Goal: Transaction & Acquisition: Purchase product/service

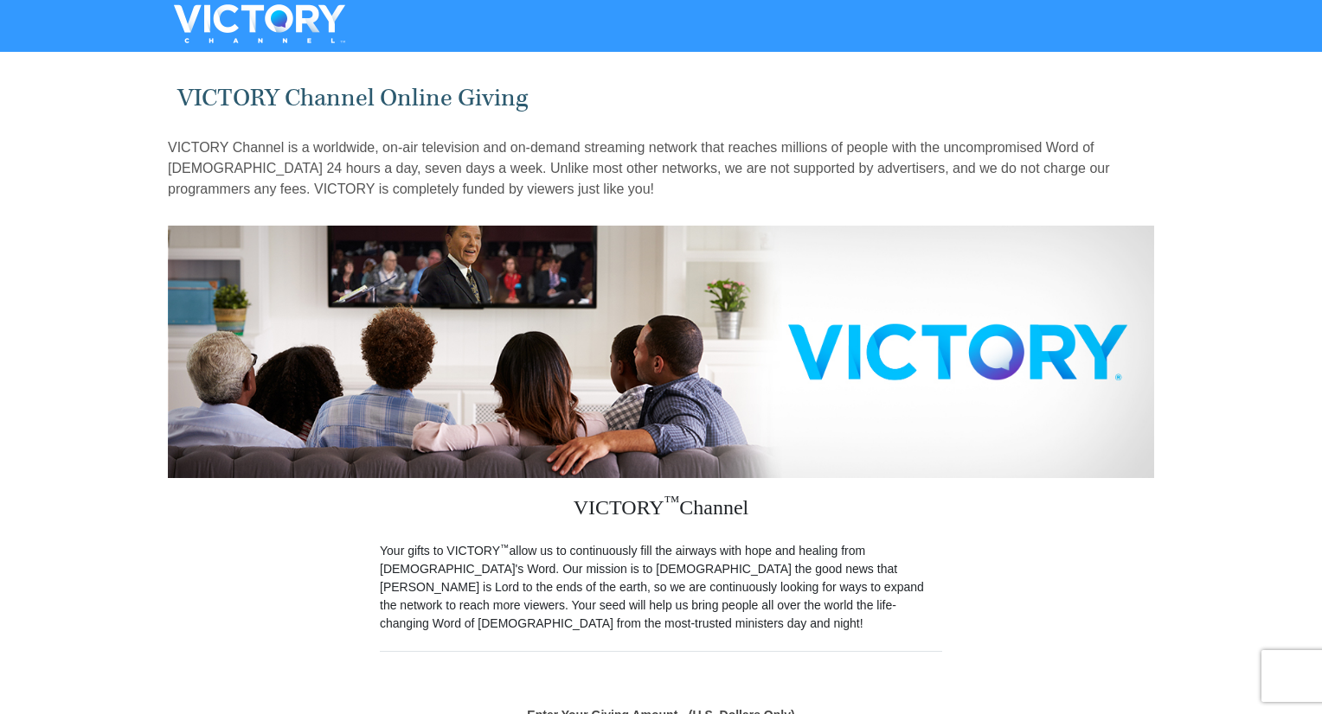
scroll to position [188, 0]
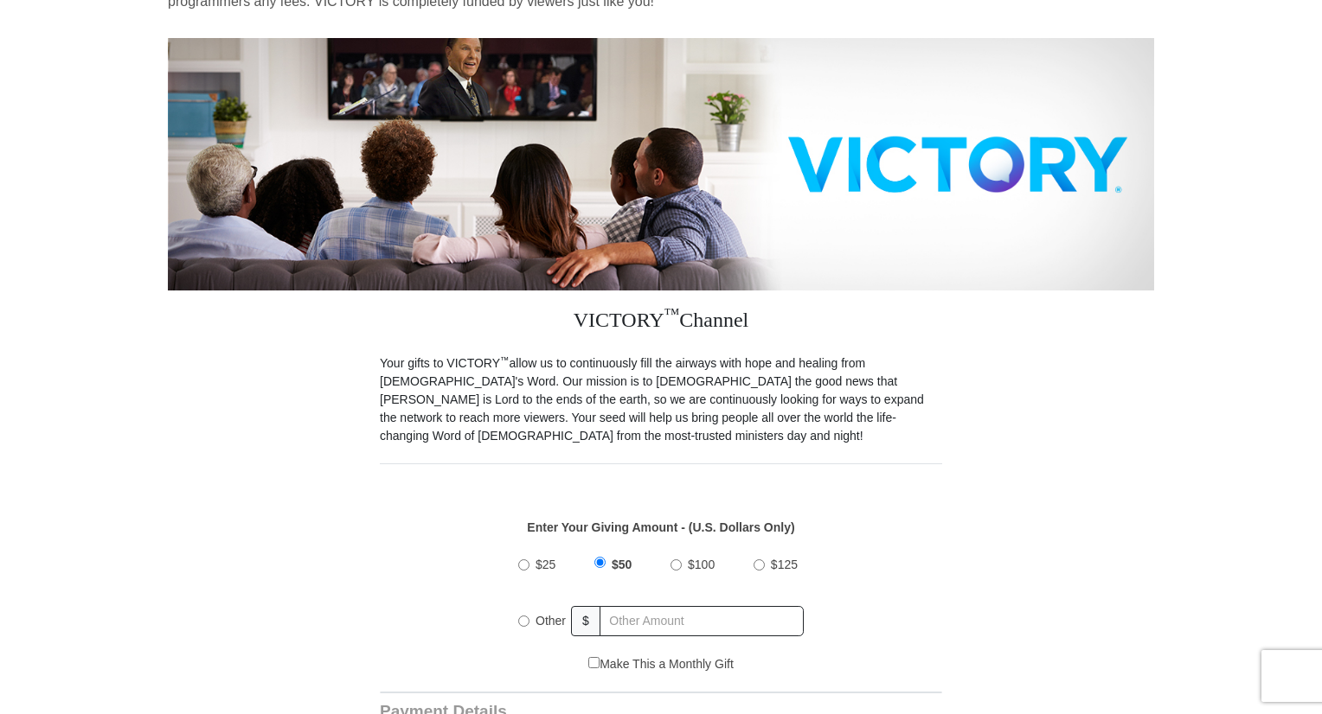
drag, startPoint x: 1328, startPoint y: 115, endPoint x: 1328, endPoint y: 206, distance: 90.8
drag, startPoint x: 678, startPoint y: 547, endPoint x: 689, endPoint y: 545, distance: 10.5
click at [678, 560] on input "$100" at bounding box center [675, 565] width 11 height 11
radio input "true"
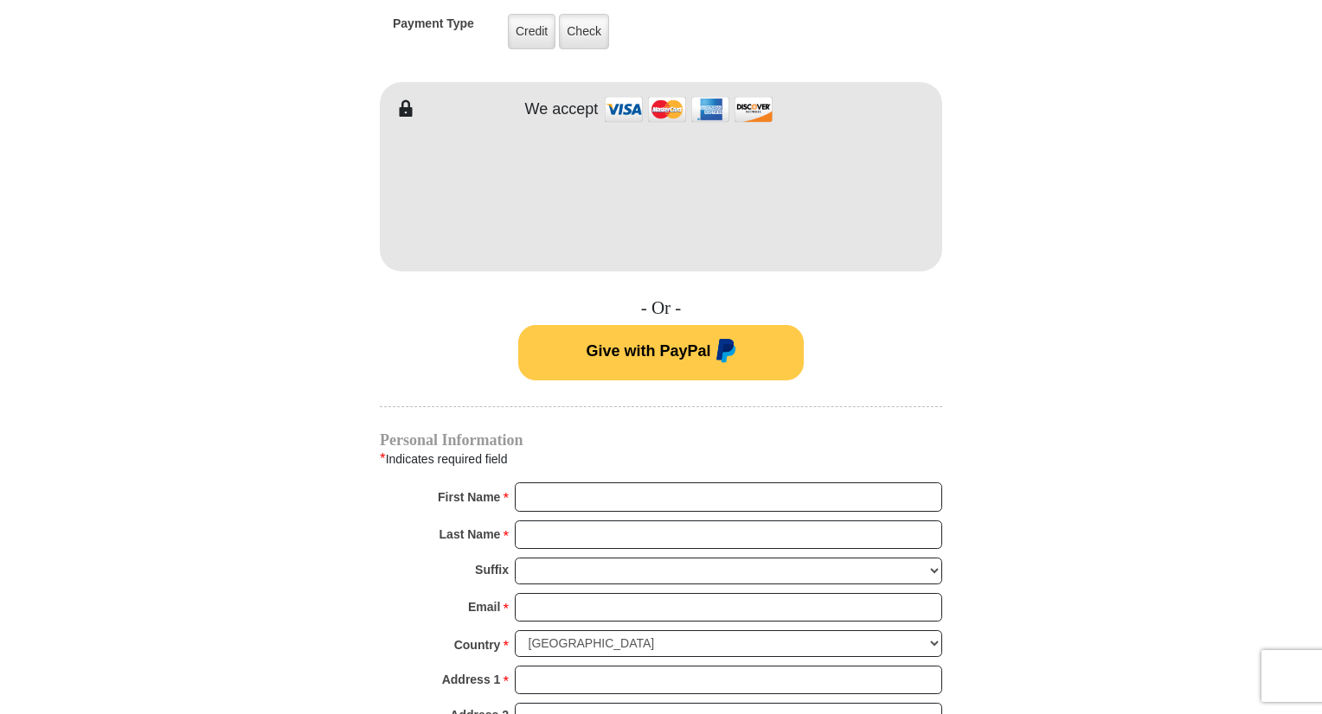
scroll to position [931, 0]
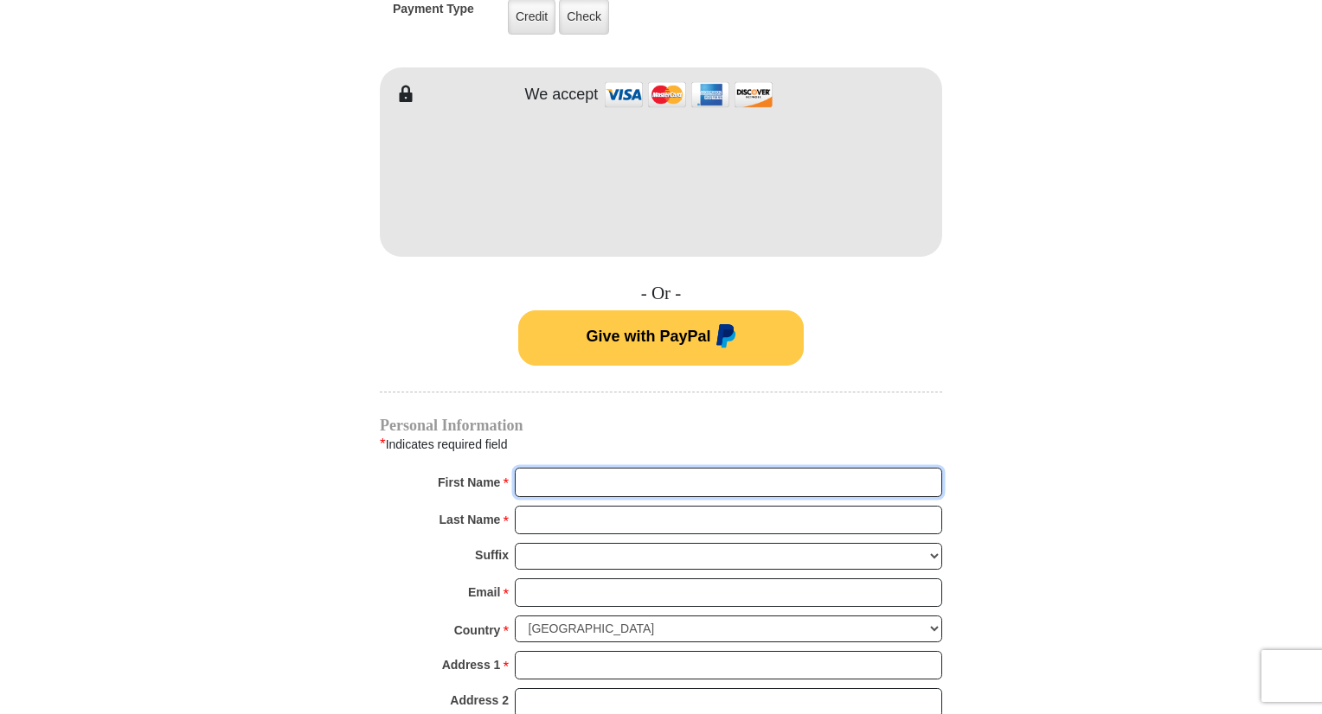
click at [638, 468] on input "First Name *" at bounding box center [728, 482] width 427 height 29
type input "Mary"
click at [584, 506] on input "Last Name *" at bounding box center [728, 520] width 427 height 29
type input "Fletcher"
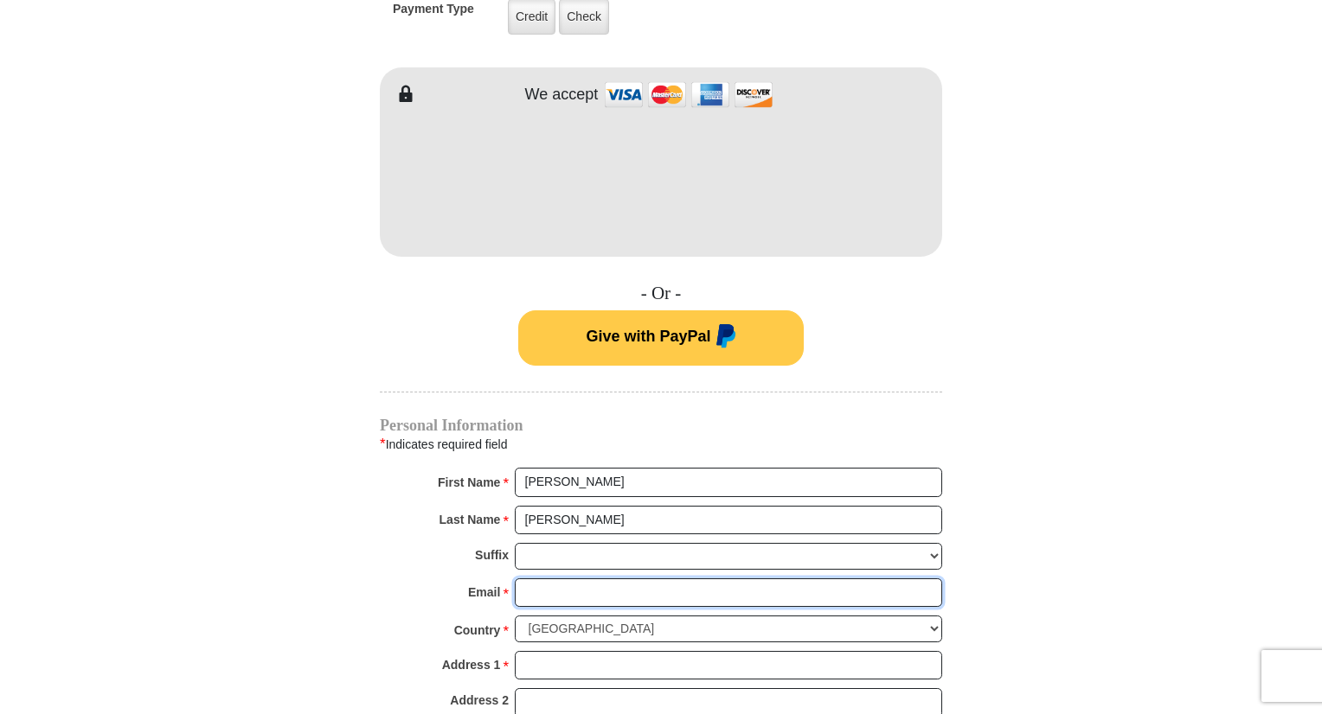
click at [618, 579] on input "Email *" at bounding box center [728, 593] width 427 height 29
type input "mfletch@frontiernet.net"
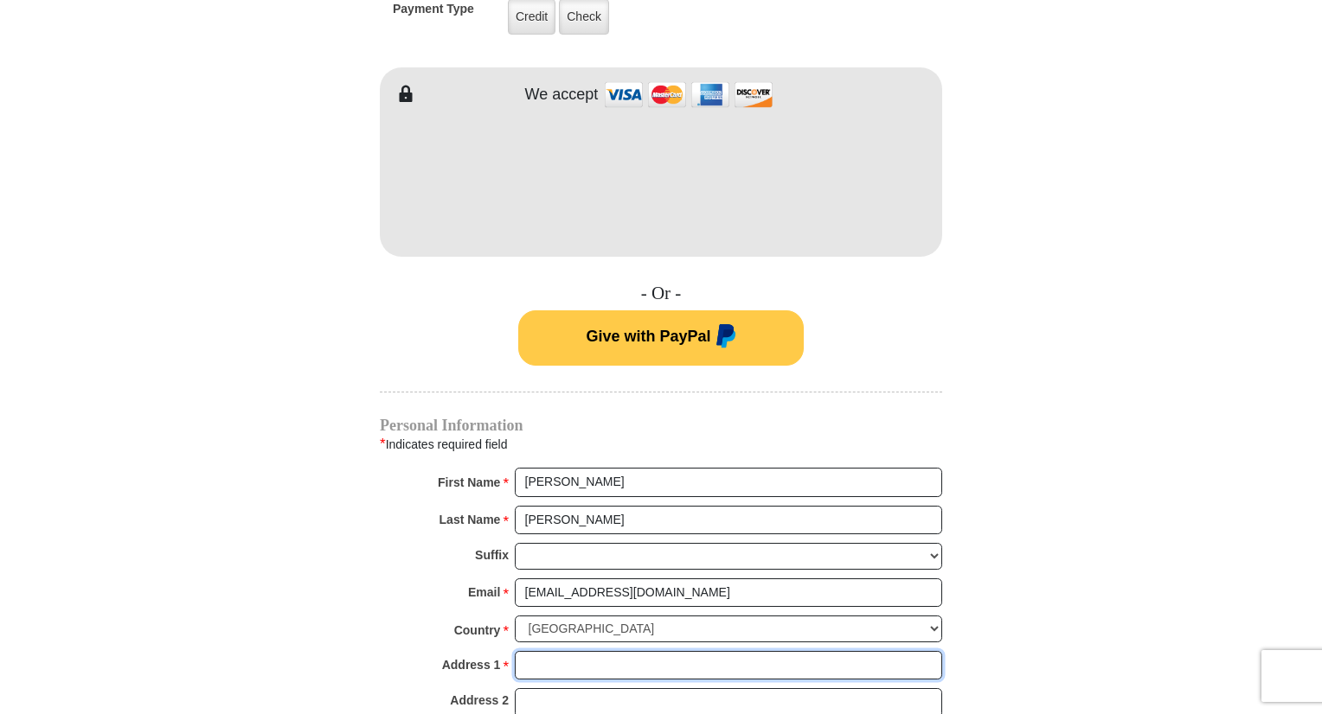
type input "68 Baxter Norris Road"
type input "Crab Orchard"
select select "TN"
type input "37723"
type input "9317875228"
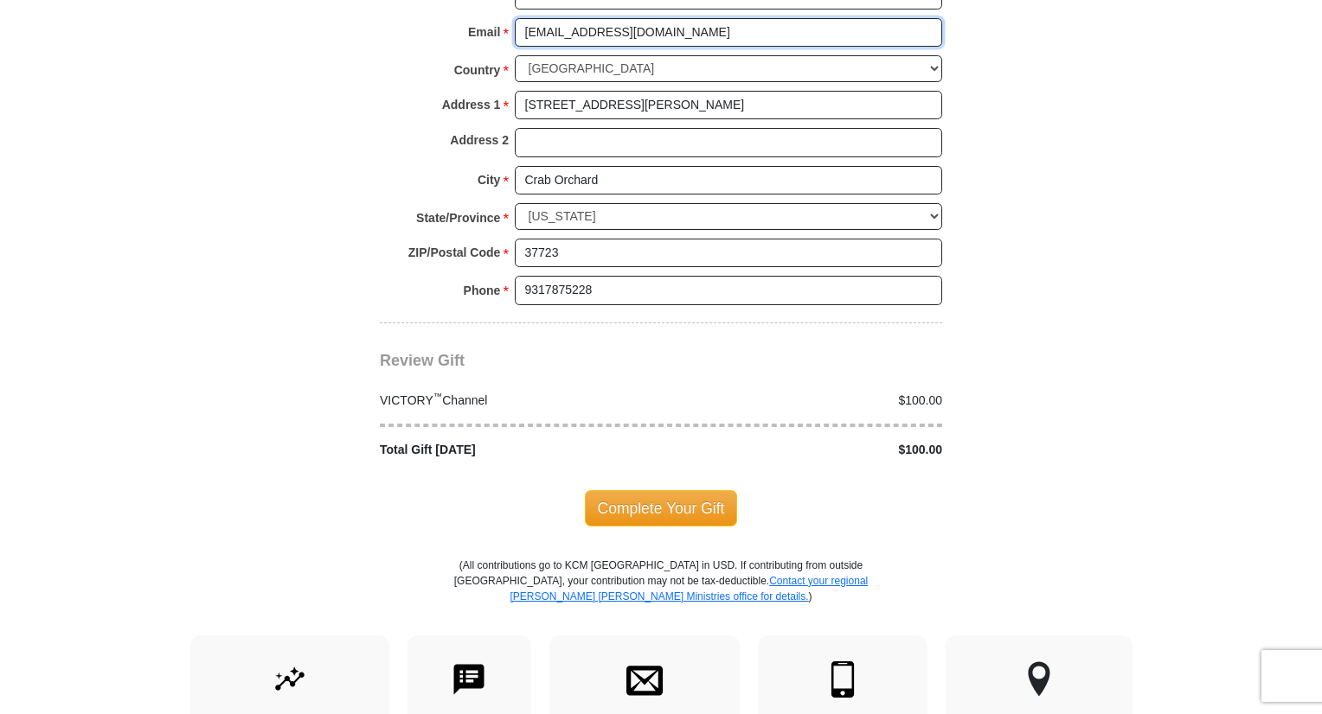
scroll to position [1494, 0]
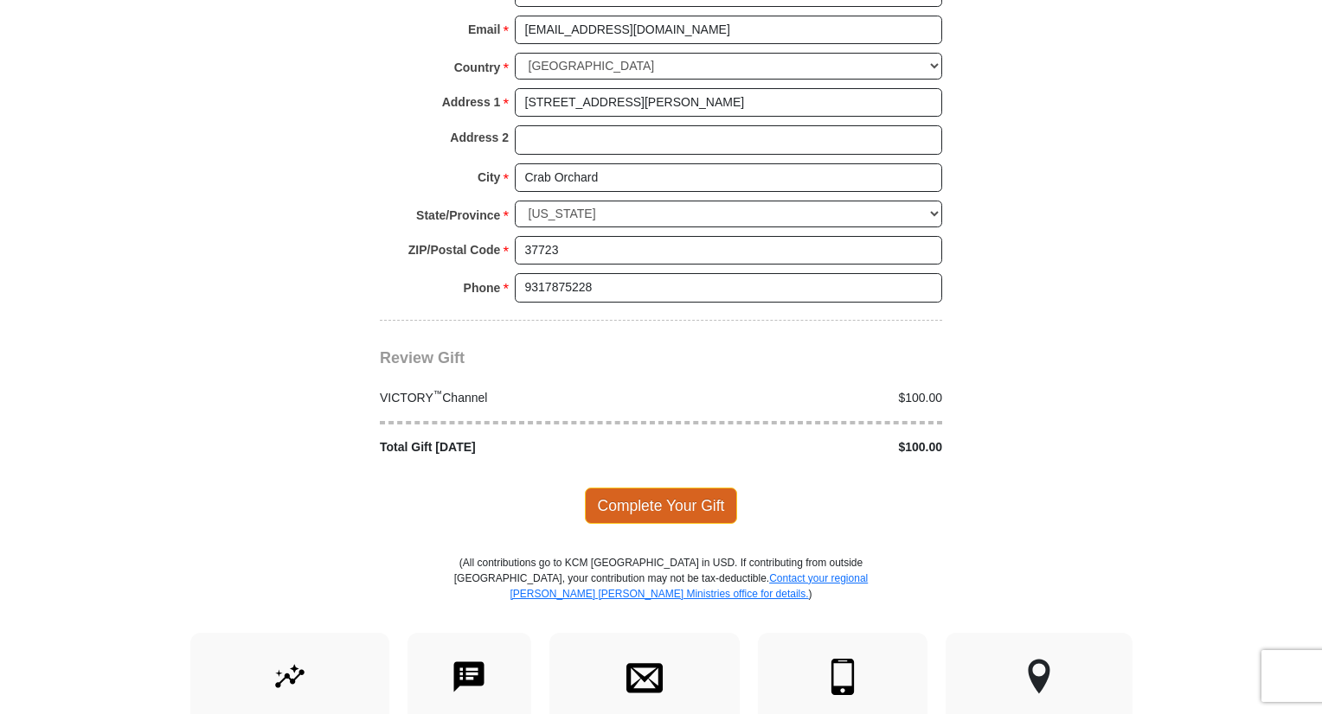
click at [675, 488] on span "Complete Your Gift" at bounding box center [661, 506] width 153 height 36
